Goal: Book appointment/travel/reservation

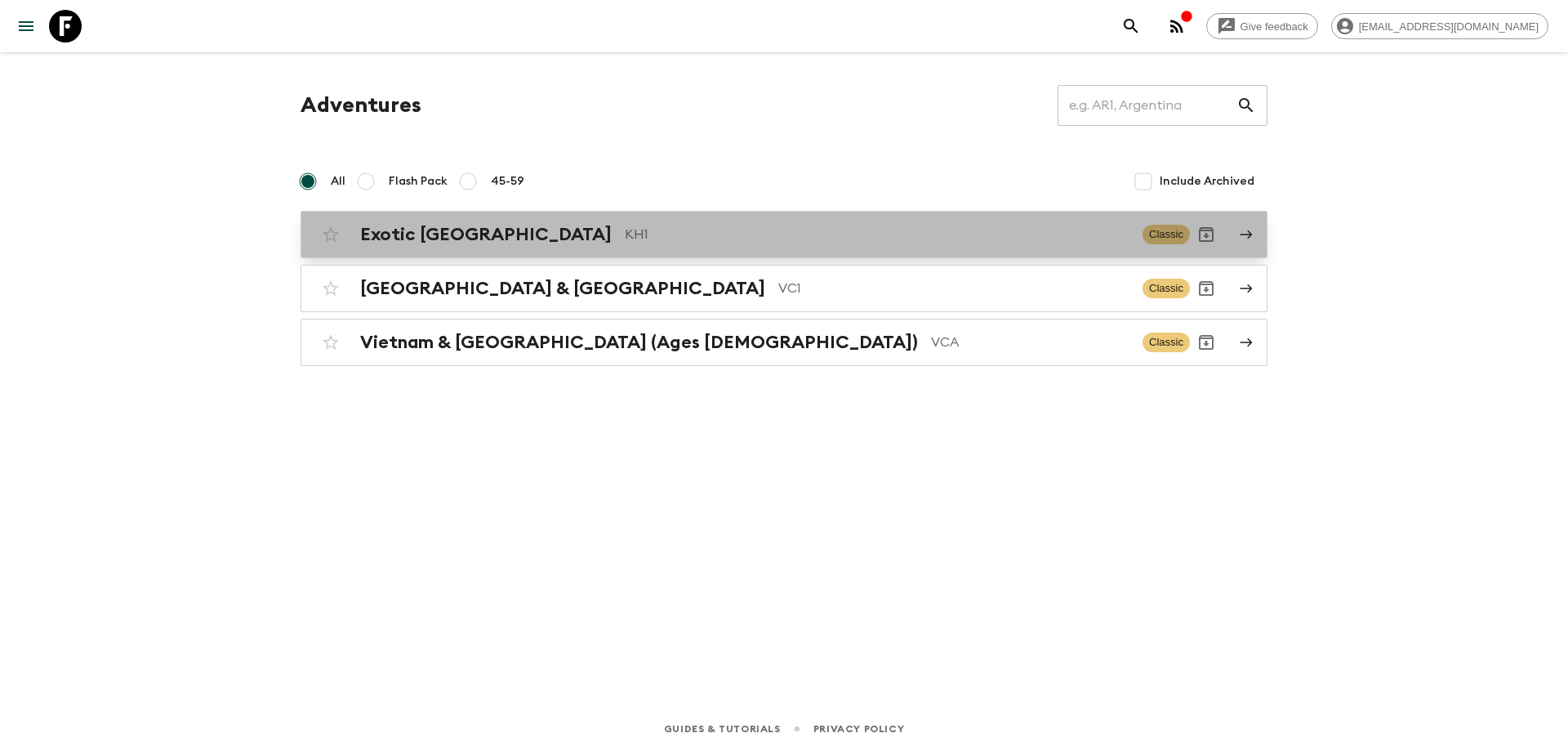
click at [624, 238] on p "KH1" at bounding box center [876, 234] width 505 height 20
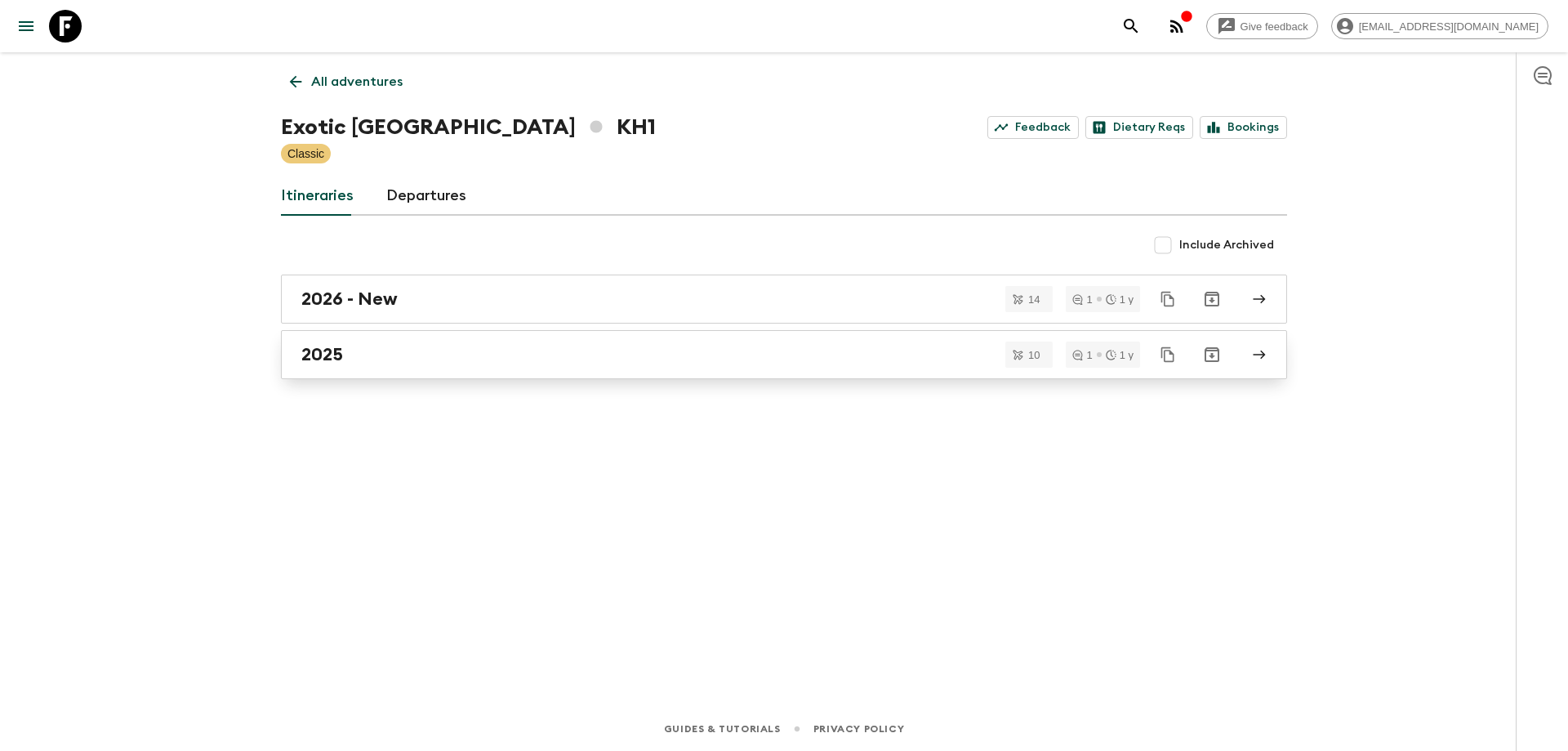
click at [350, 353] on div "2025" at bounding box center [768, 355] width 934 height 21
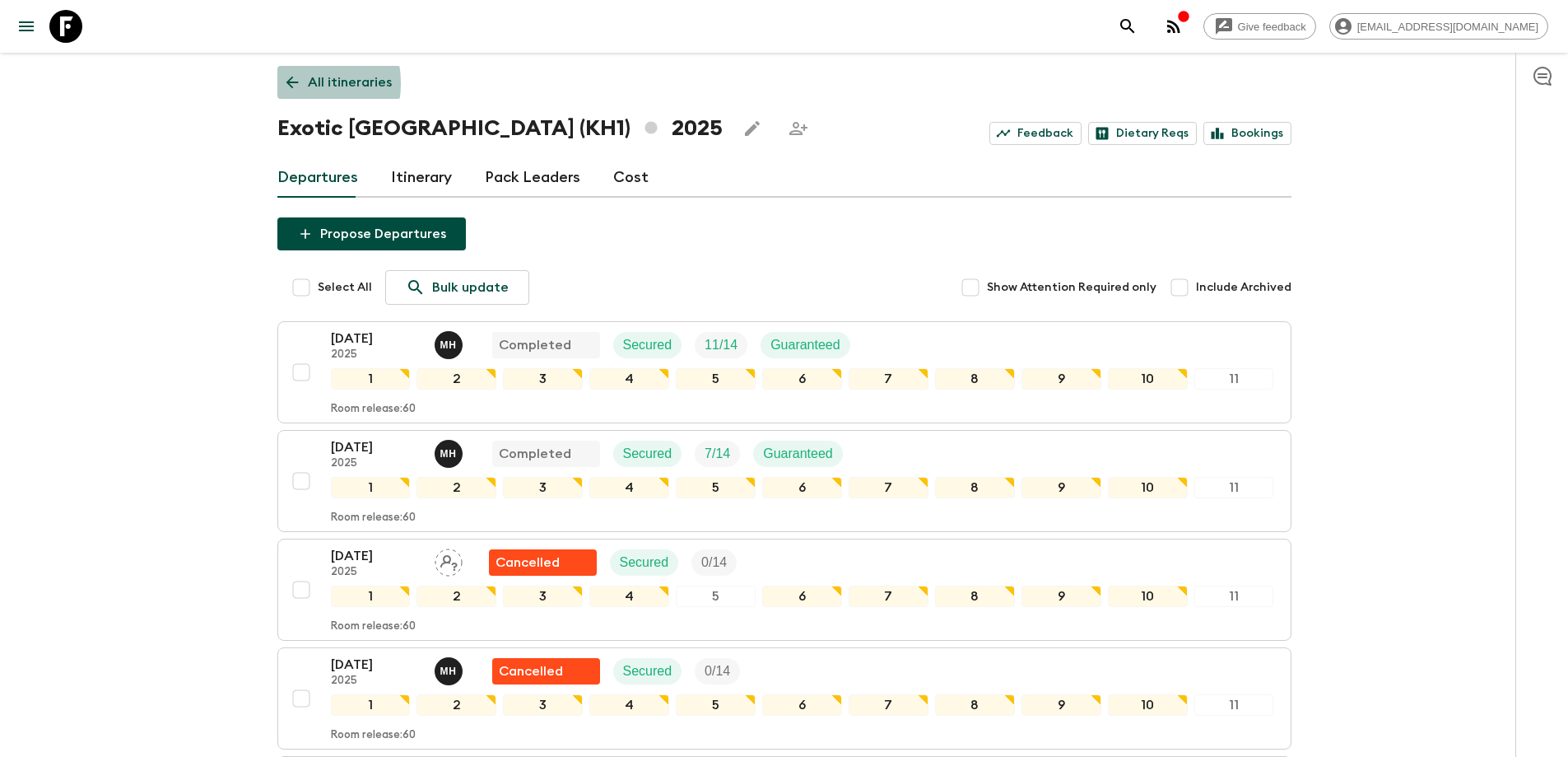
click at [291, 83] on icon at bounding box center [292, 81] width 18 height 18
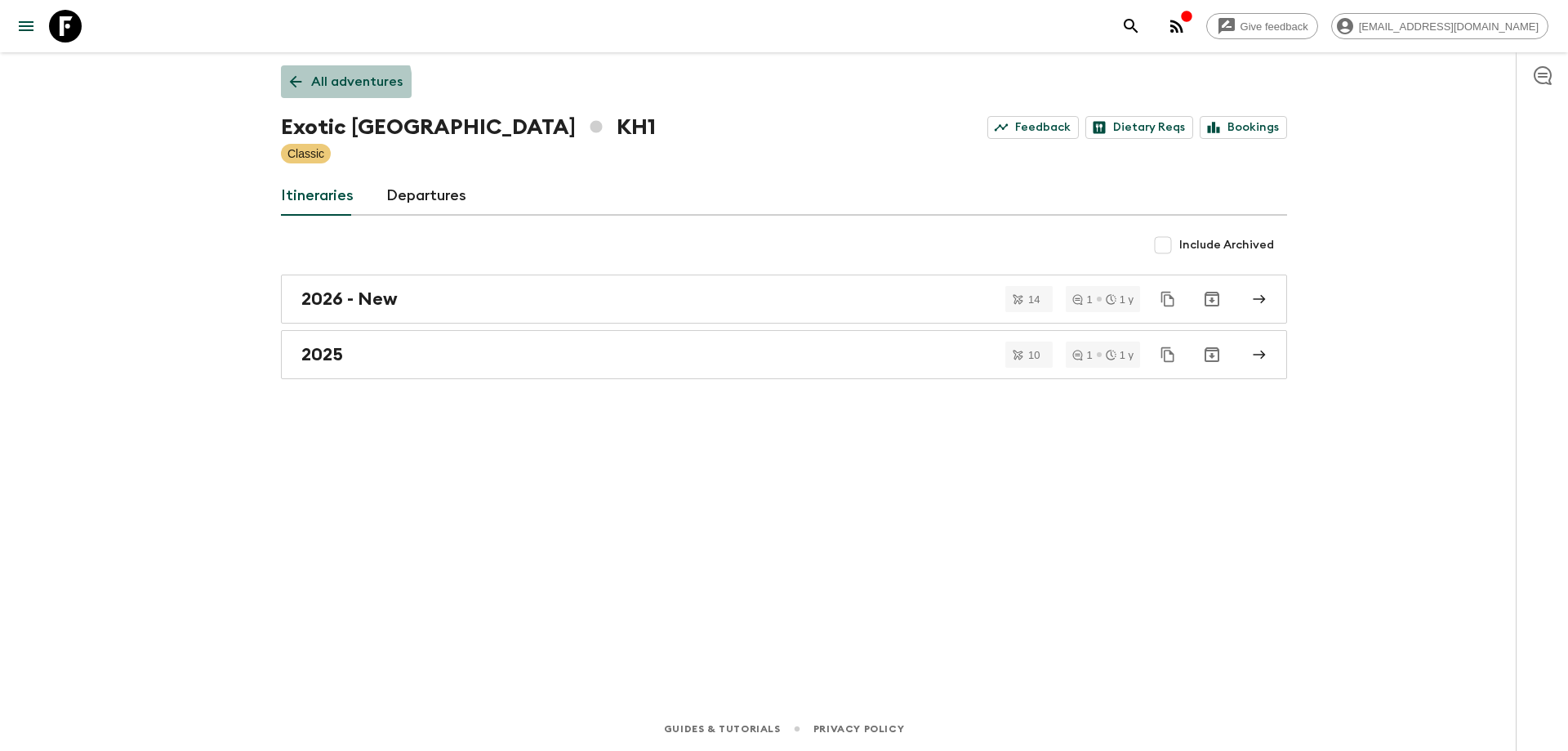
click at [298, 92] on link "All adventures" at bounding box center [347, 82] width 131 height 32
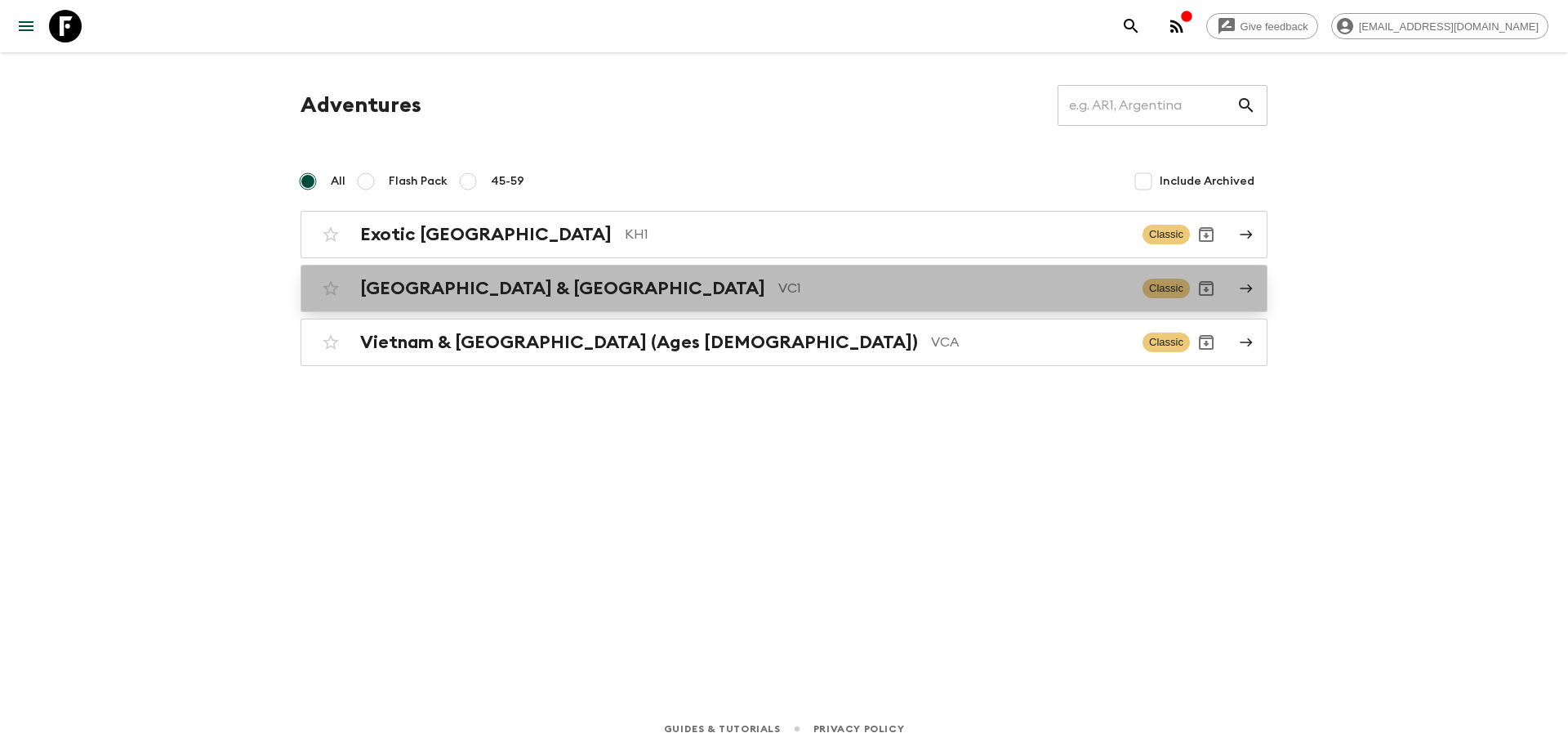
click at [488, 276] on div "Vietnam & Cambodia VC1 Classic" at bounding box center [752, 288] width 875 height 32
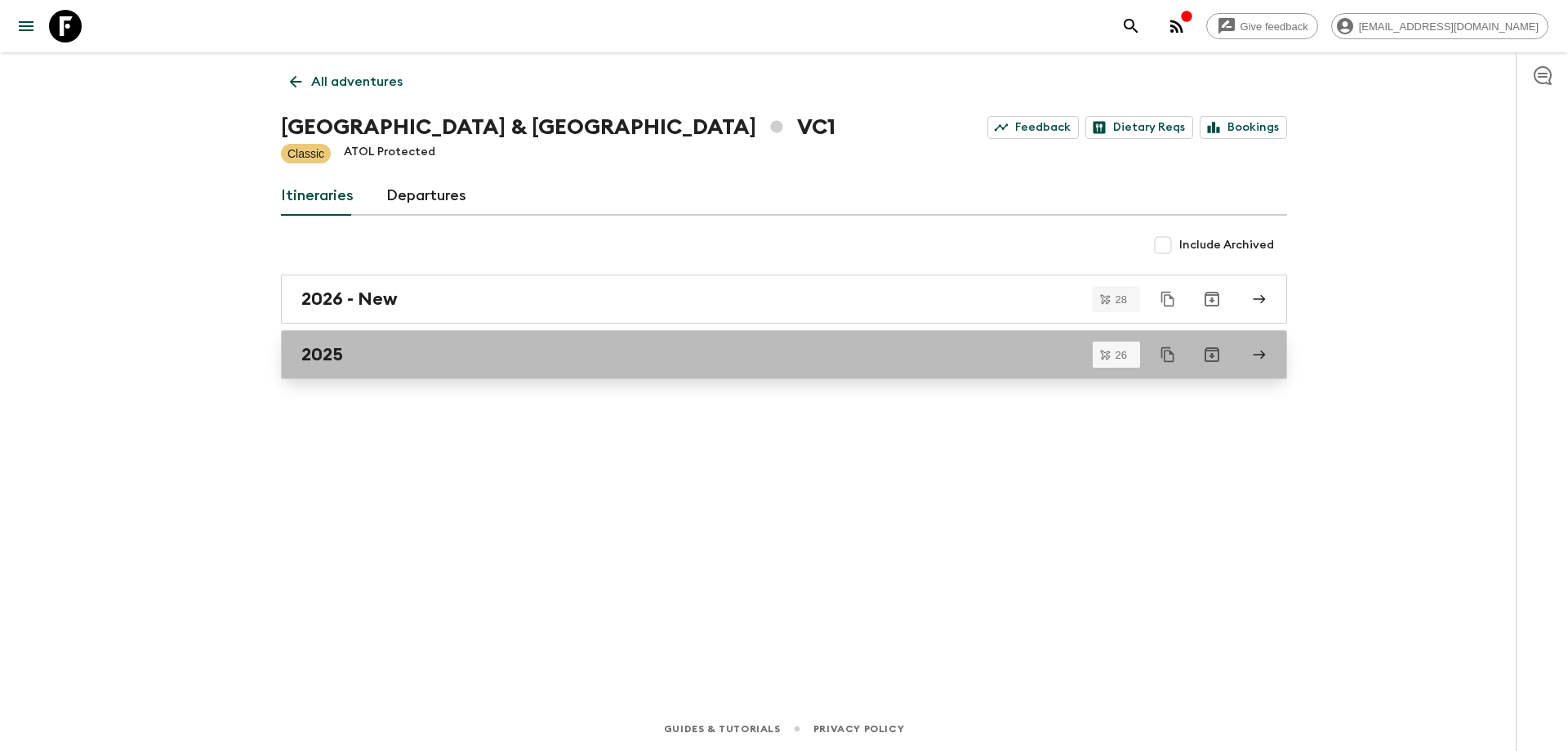
click at [437, 360] on div "2025" at bounding box center [768, 355] width 934 height 21
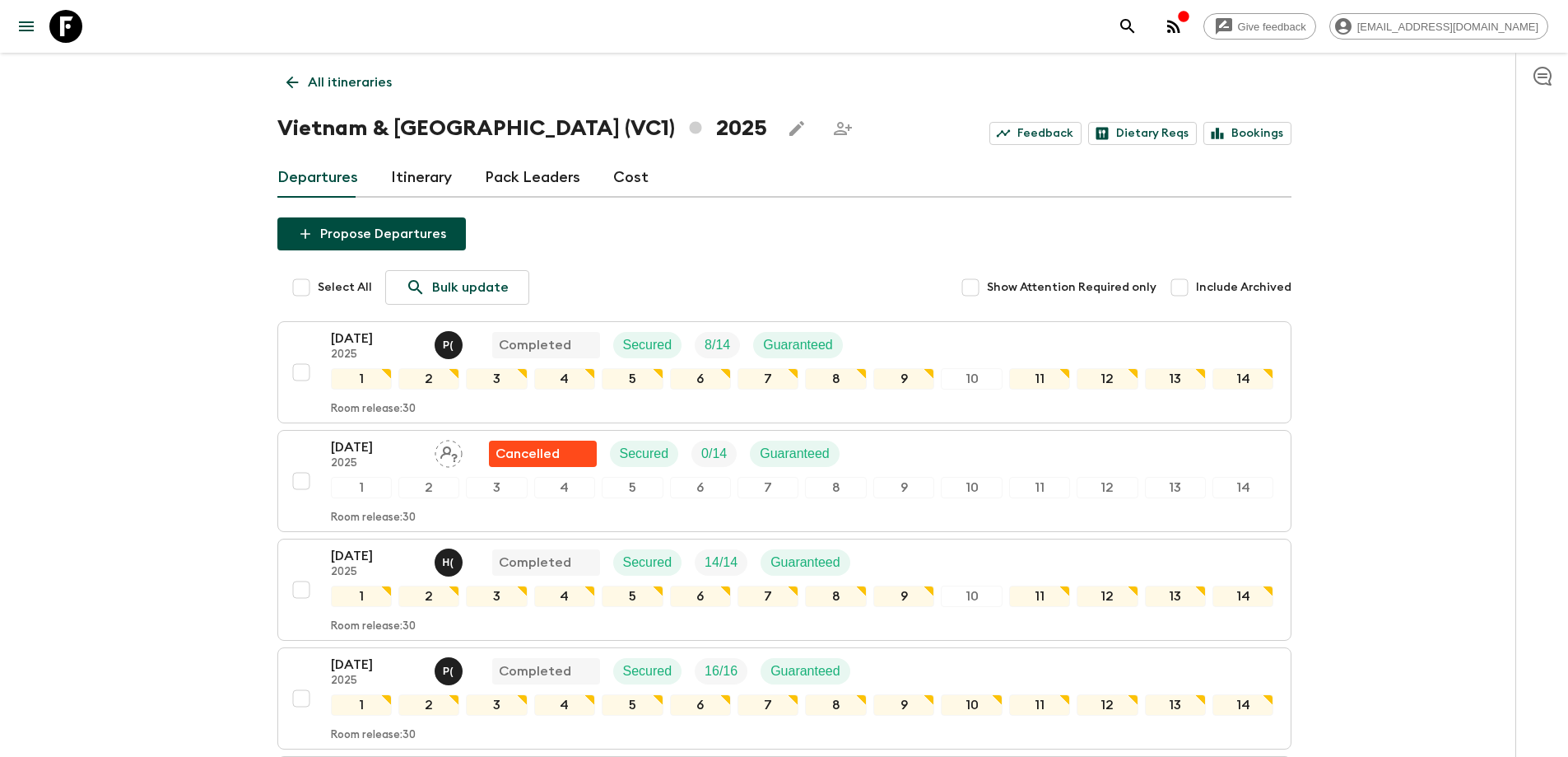
click at [289, 67] on link "All itineraries" at bounding box center [339, 82] width 124 height 33
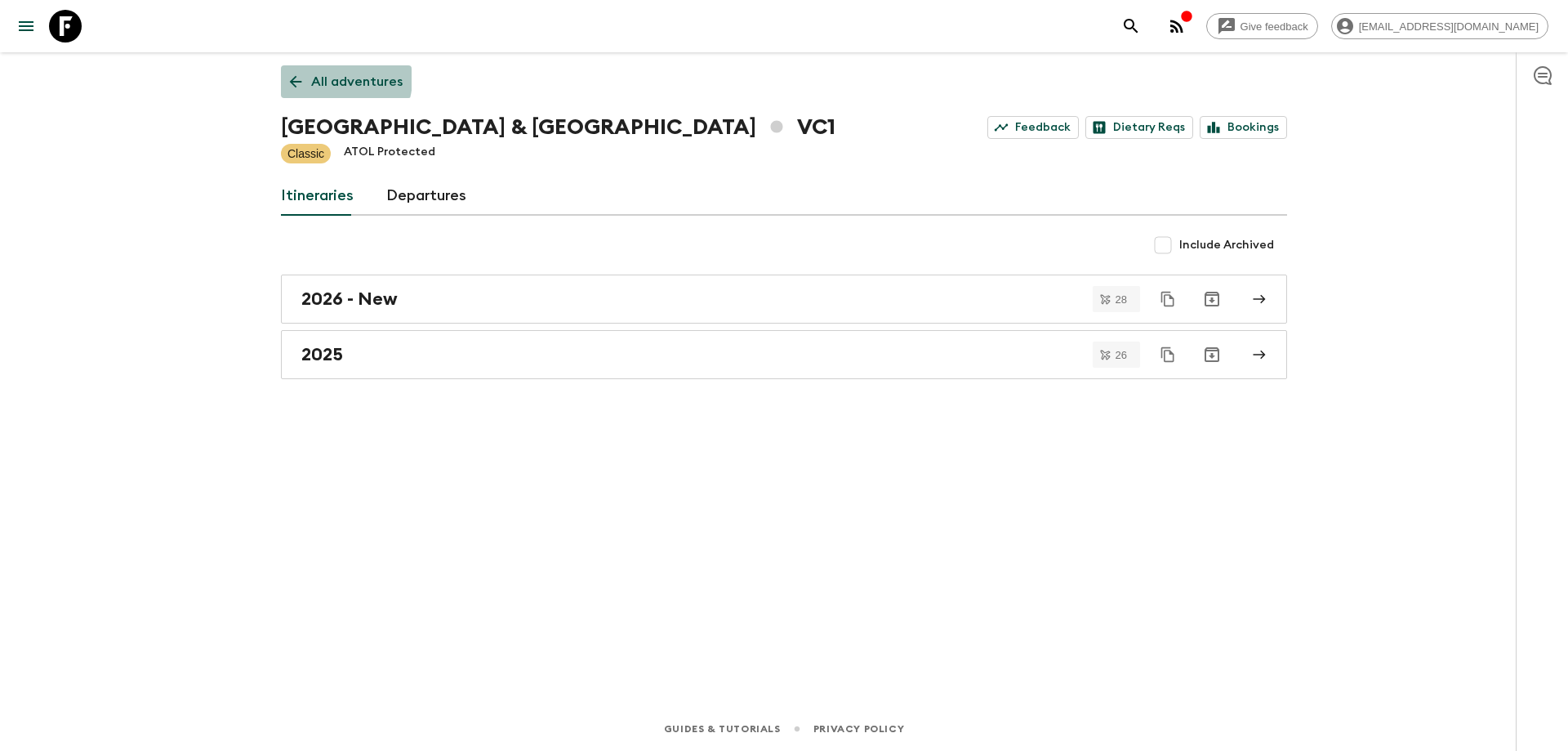
click at [296, 71] on link "All adventures" at bounding box center [347, 82] width 131 height 32
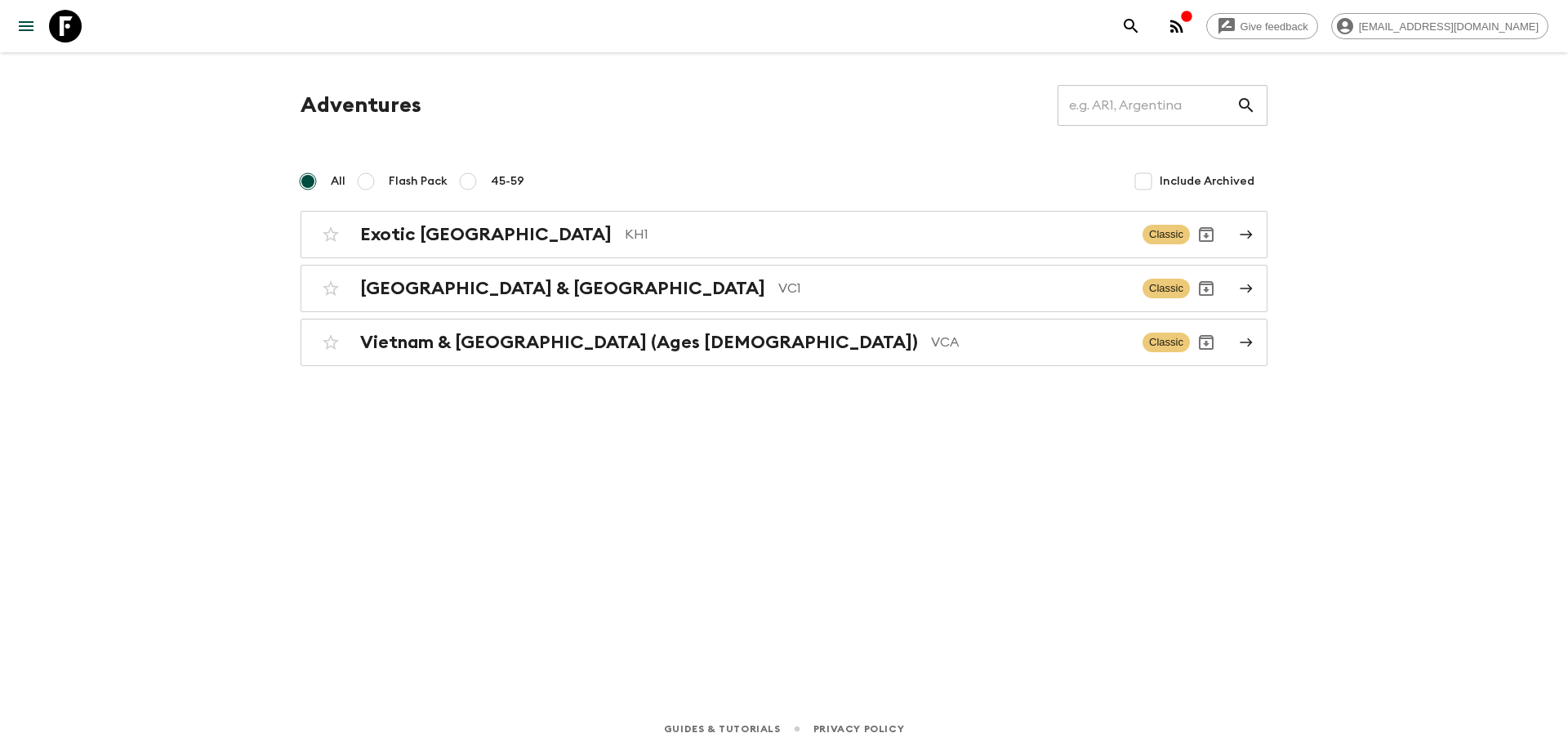
click at [611, 346] on h2 "Vietnam & [GEOGRAPHIC_DATA] (Ages [DEMOGRAPHIC_DATA])" at bounding box center [639, 342] width 558 height 21
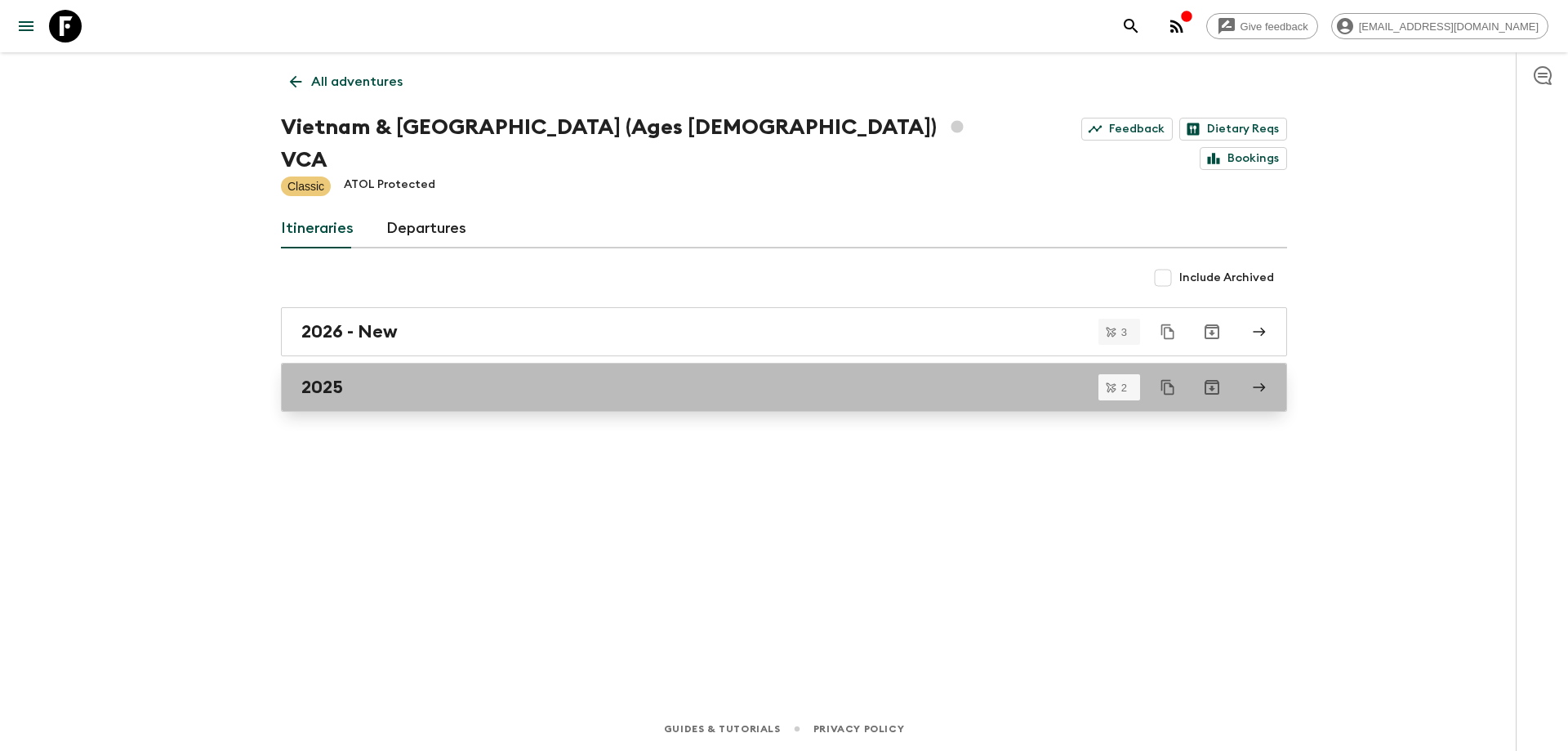
click at [439, 376] on div "2025" at bounding box center [768, 387] width 934 height 21
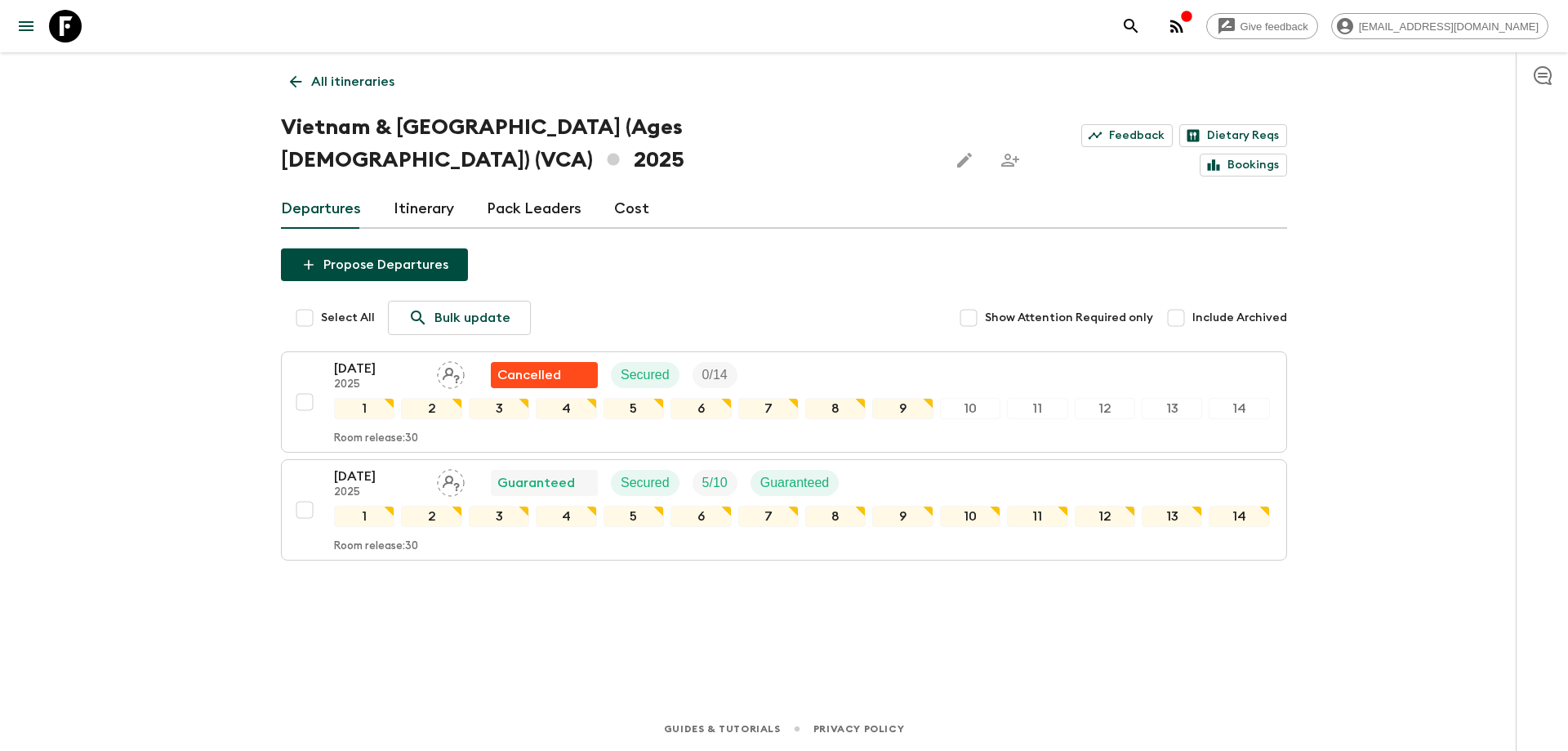
click at [296, 81] on icon at bounding box center [296, 81] width 18 height 18
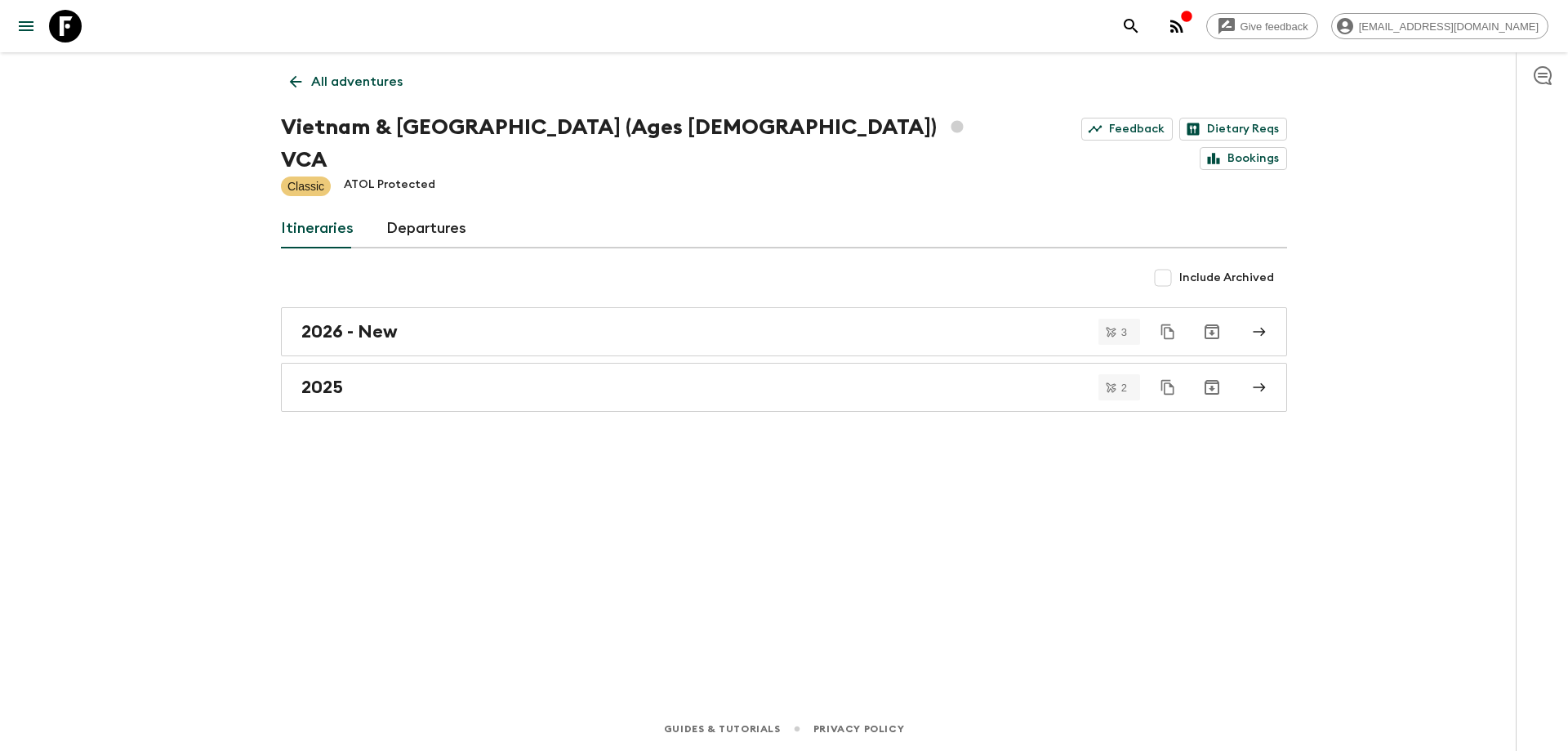
click at [434, 209] on link "Departures" at bounding box center [427, 228] width 80 height 39
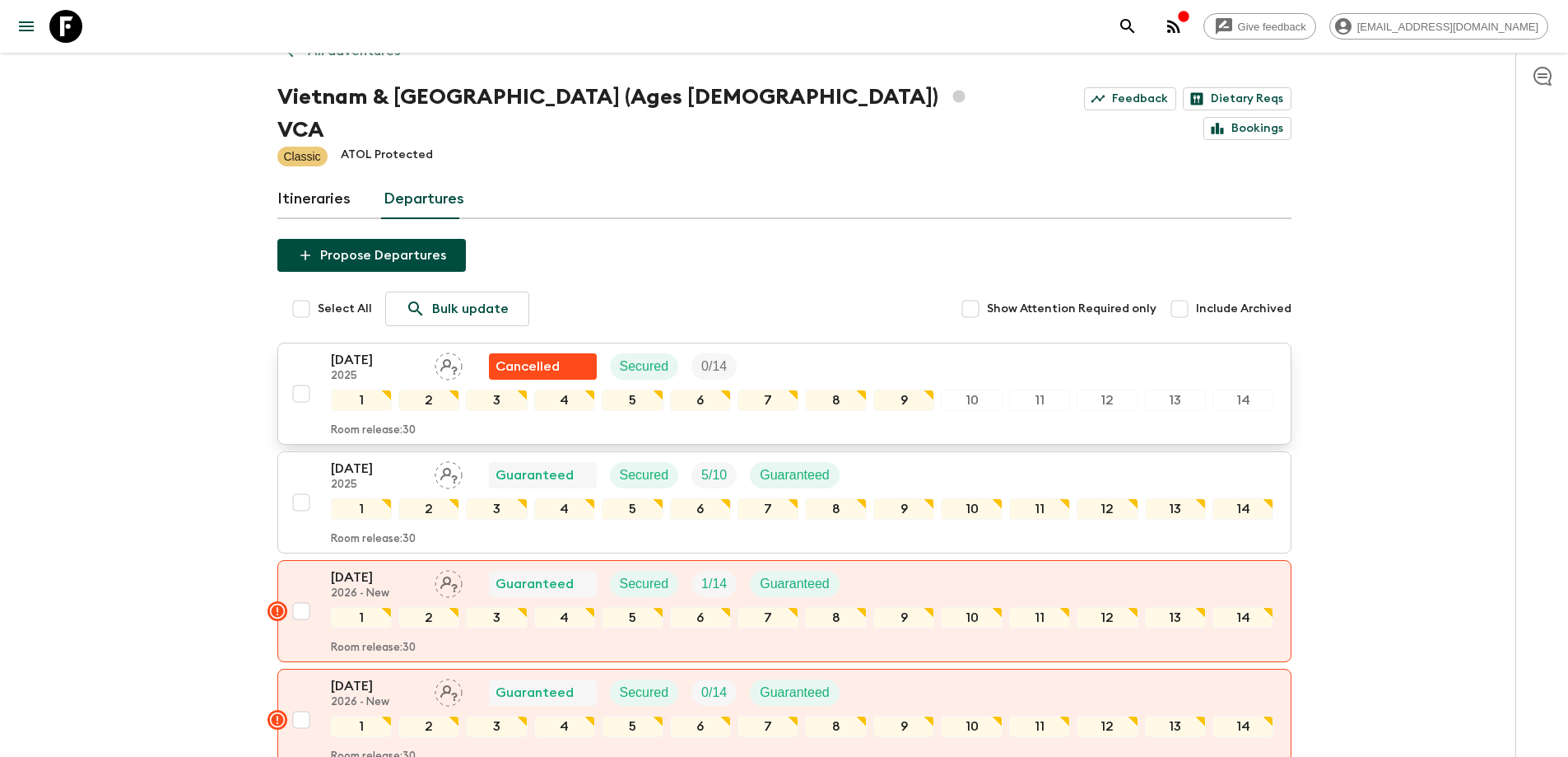
scroll to position [165, 0]
